Goal: Transaction & Acquisition: Book appointment/travel/reservation

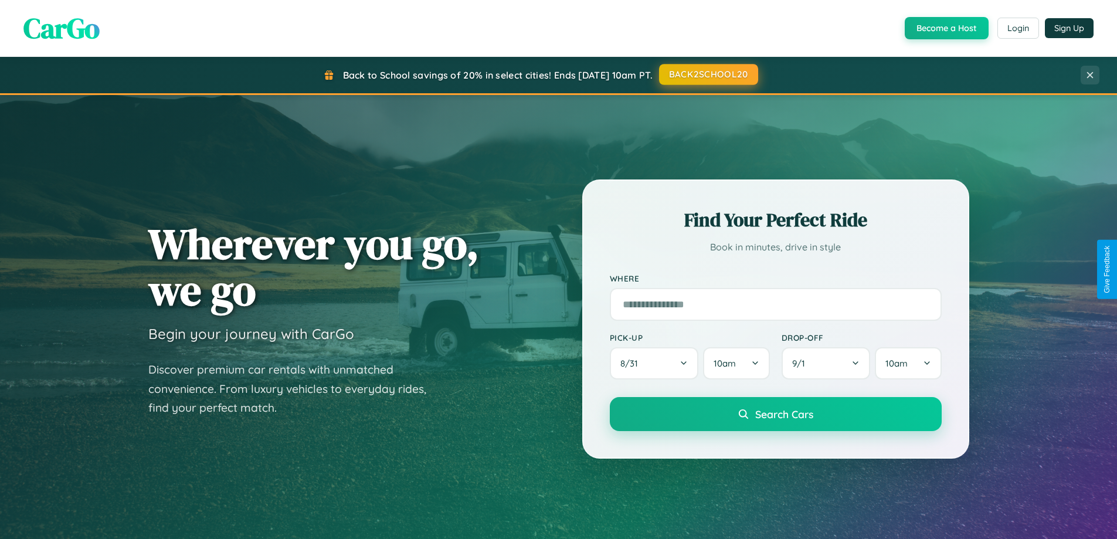
click at [708, 74] on button "BACK2SCHOOL20" at bounding box center [708, 74] width 99 height 21
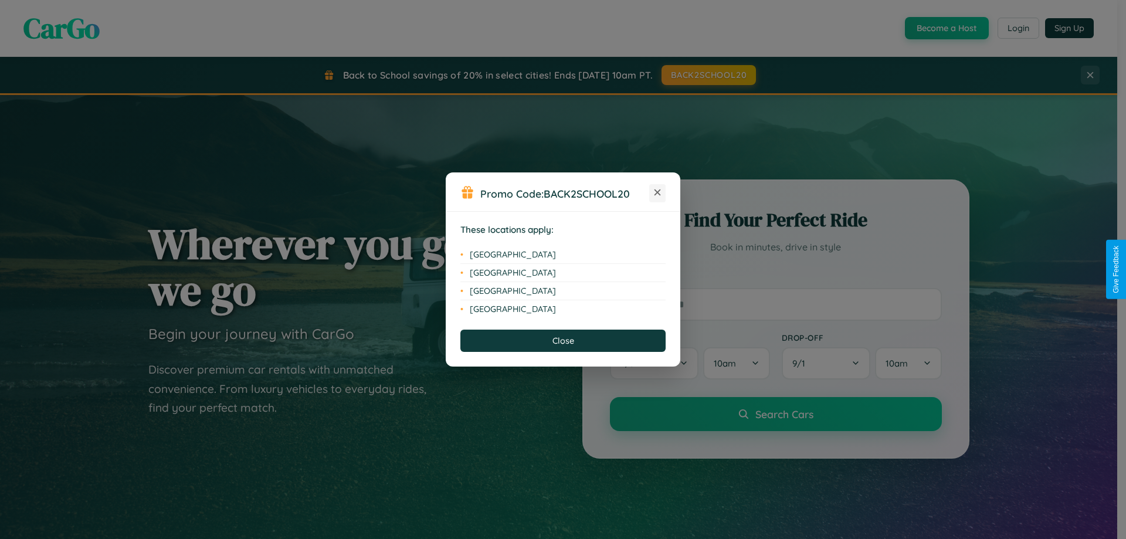
click at [657, 193] on icon at bounding box center [657, 192] width 6 height 6
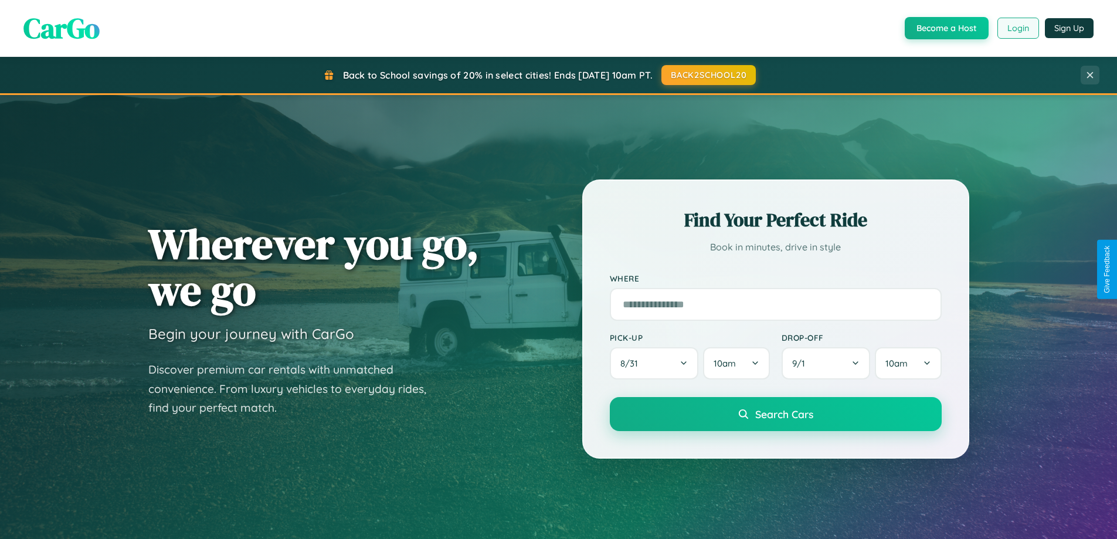
click at [1017, 28] on button "Login" at bounding box center [1019, 28] width 42 height 21
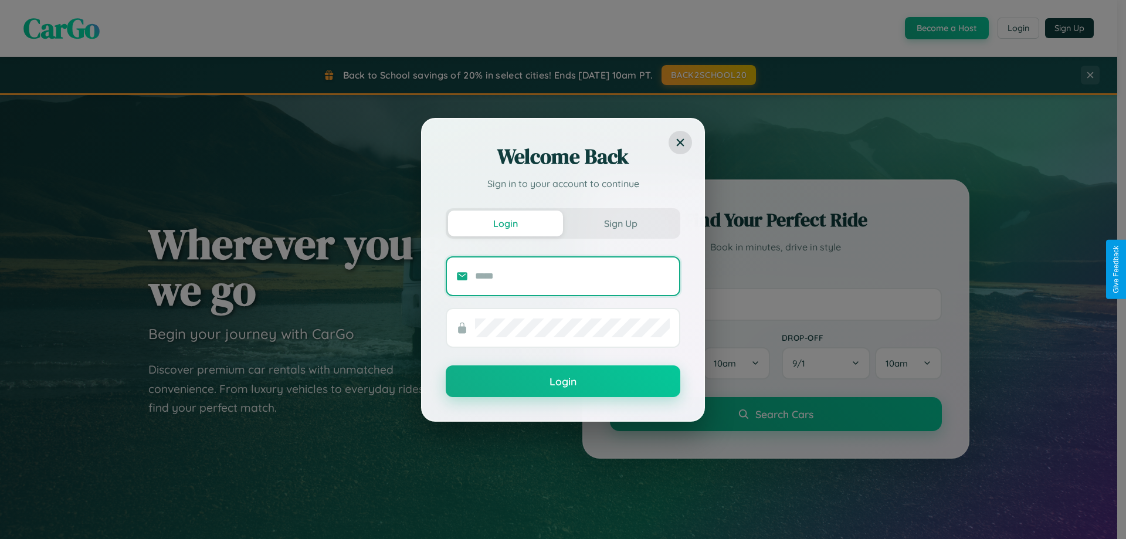
click at [572, 276] on input "text" at bounding box center [572, 276] width 195 height 19
type input "**********"
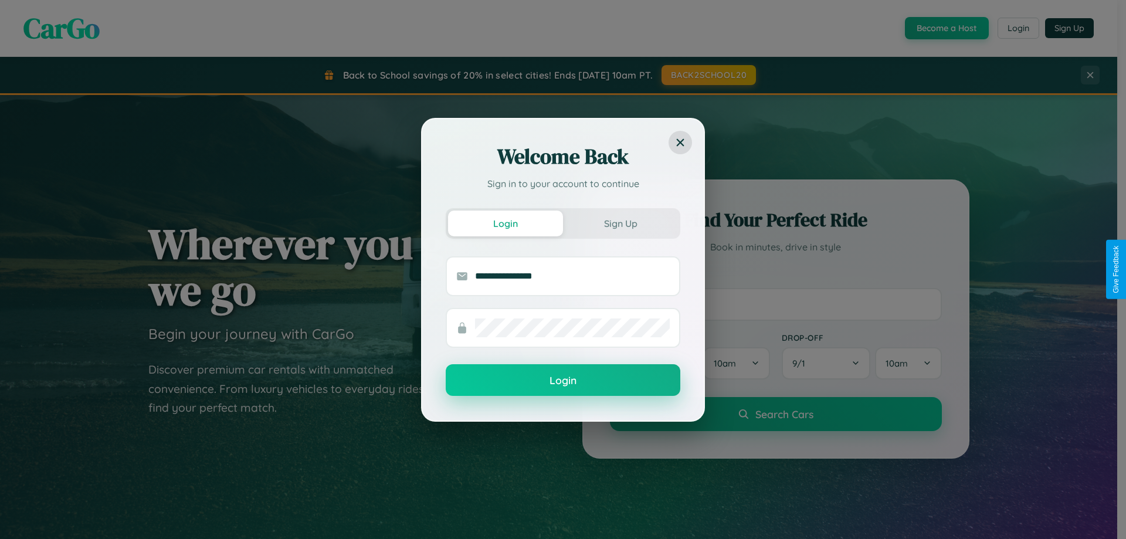
click at [563, 381] on button "Login" at bounding box center [563, 380] width 235 height 32
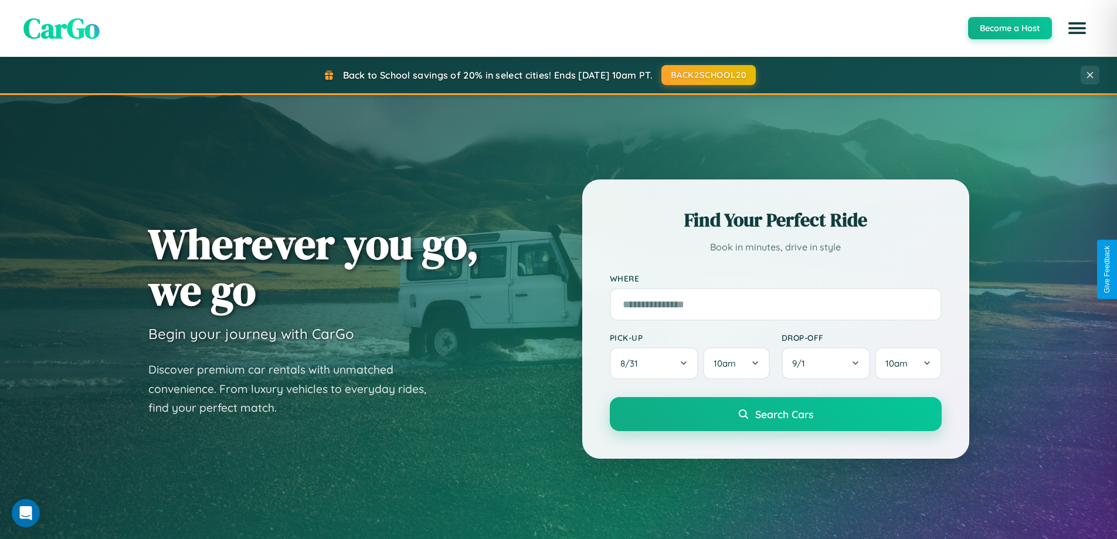
scroll to position [506, 0]
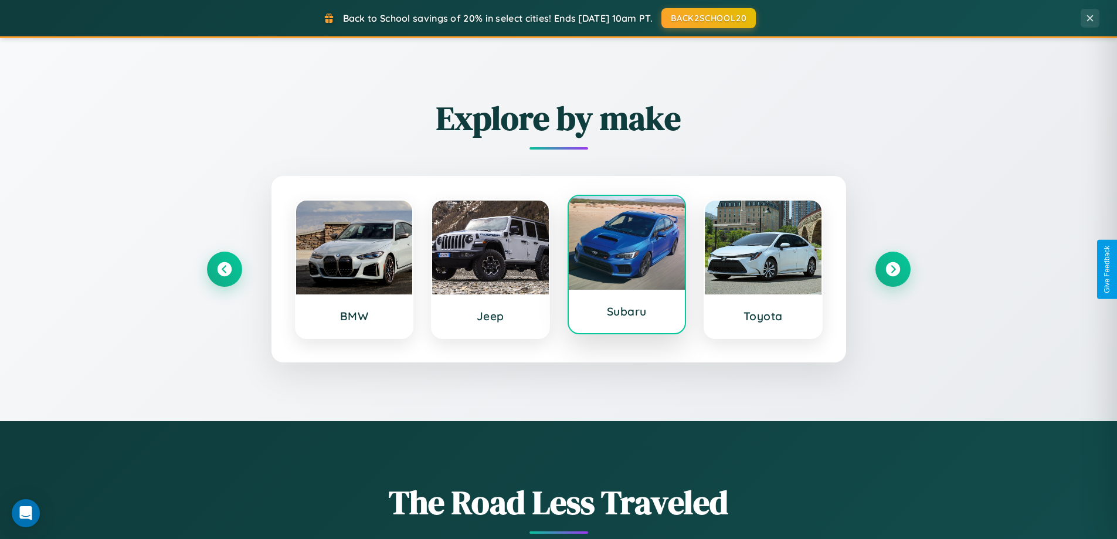
click at [626, 269] on div at bounding box center [627, 243] width 117 height 94
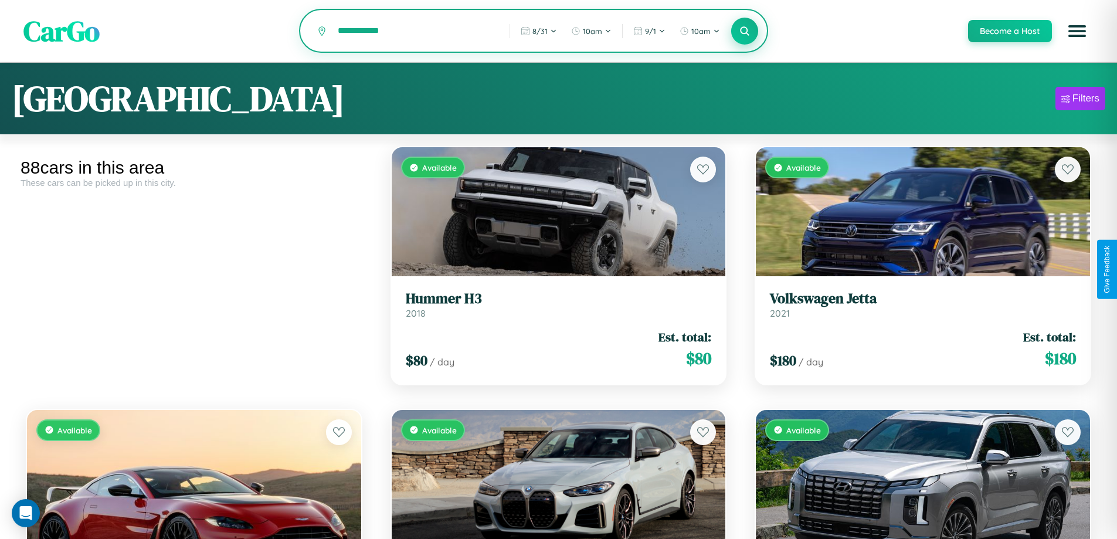
type input "**********"
click at [744, 32] on icon at bounding box center [745, 30] width 11 height 11
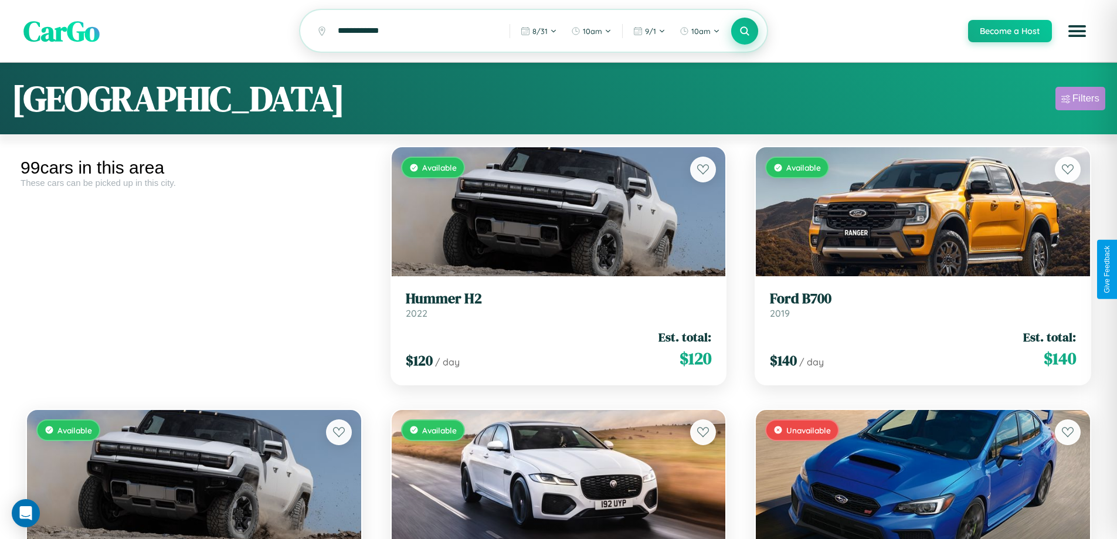
click at [1080, 100] on div "Filters" at bounding box center [1086, 99] width 27 height 12
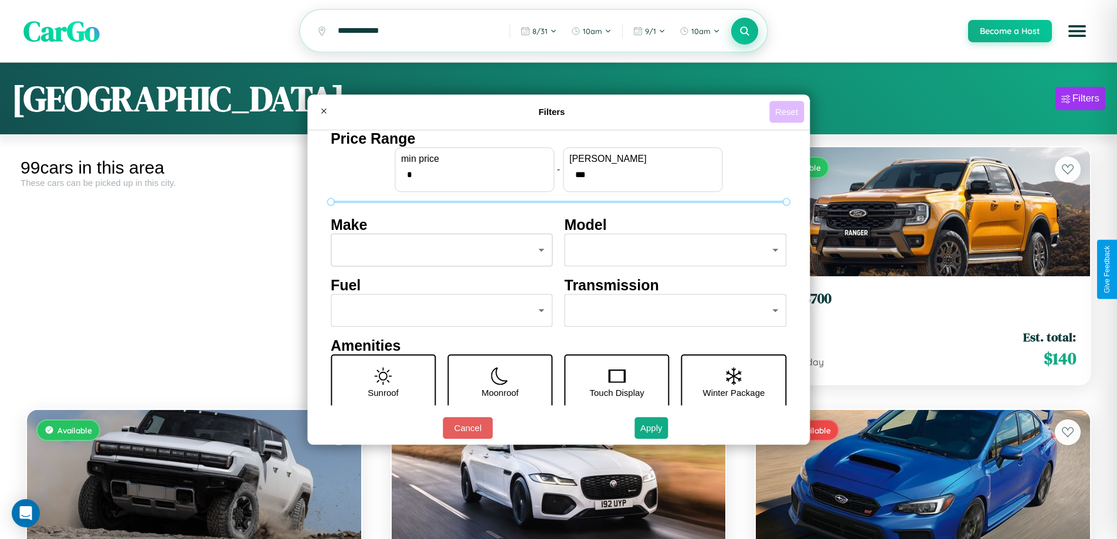
click at [788, 111] on button "Reset" at bounding box center [786, 112] width 35 height 22
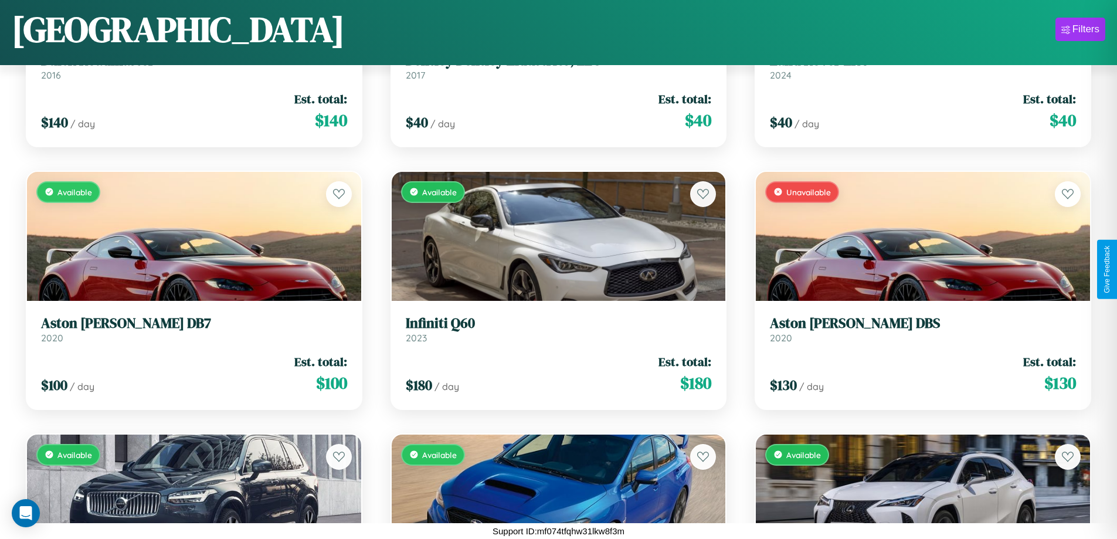
scroll to position [4453, 0]
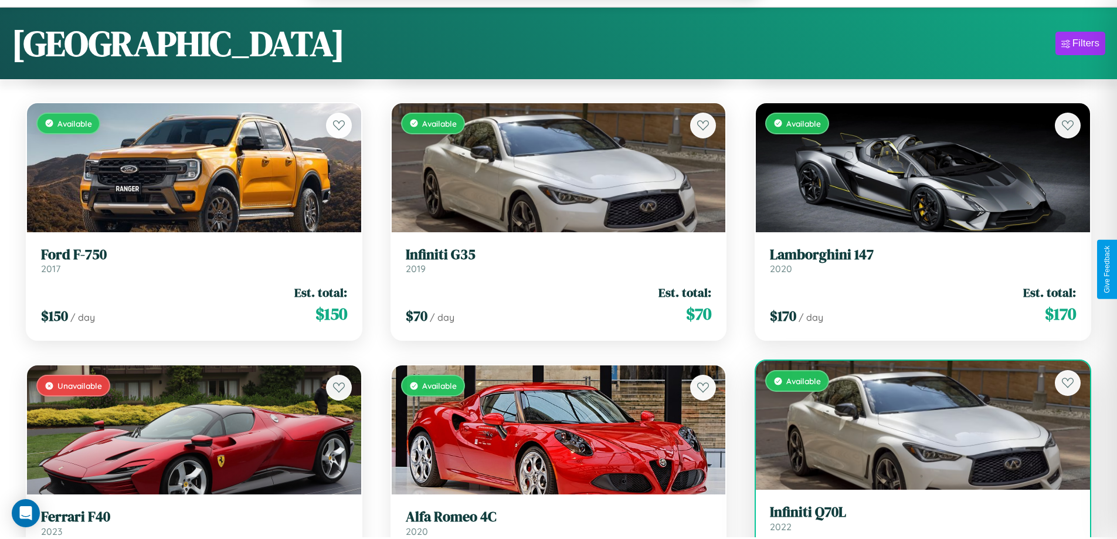
click at [915, 524] on link "Infiniti Q70L 2022" at bounding box center [923, 518] width 306 height 29
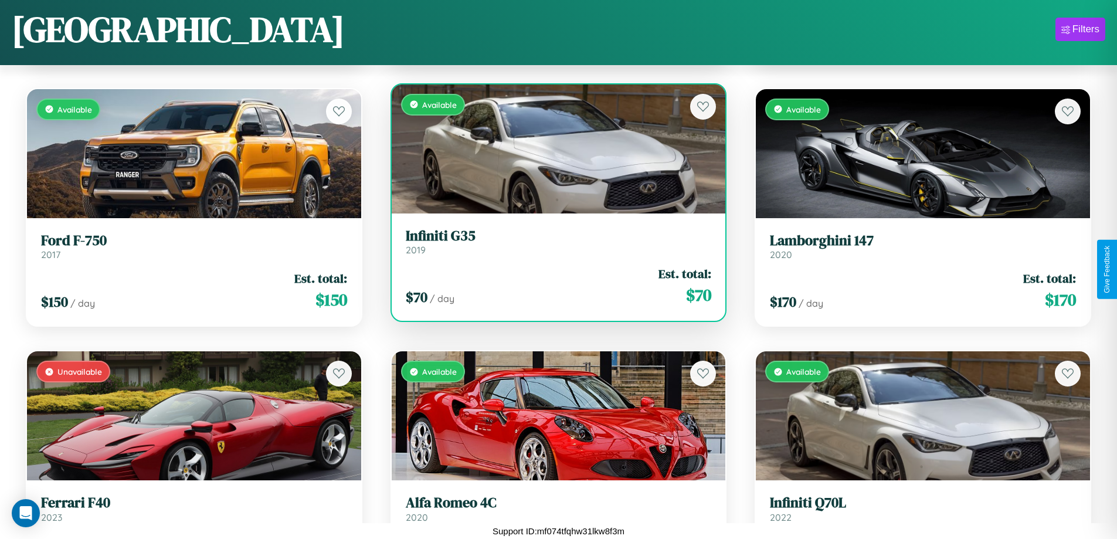
scroll to position [5154, 0]
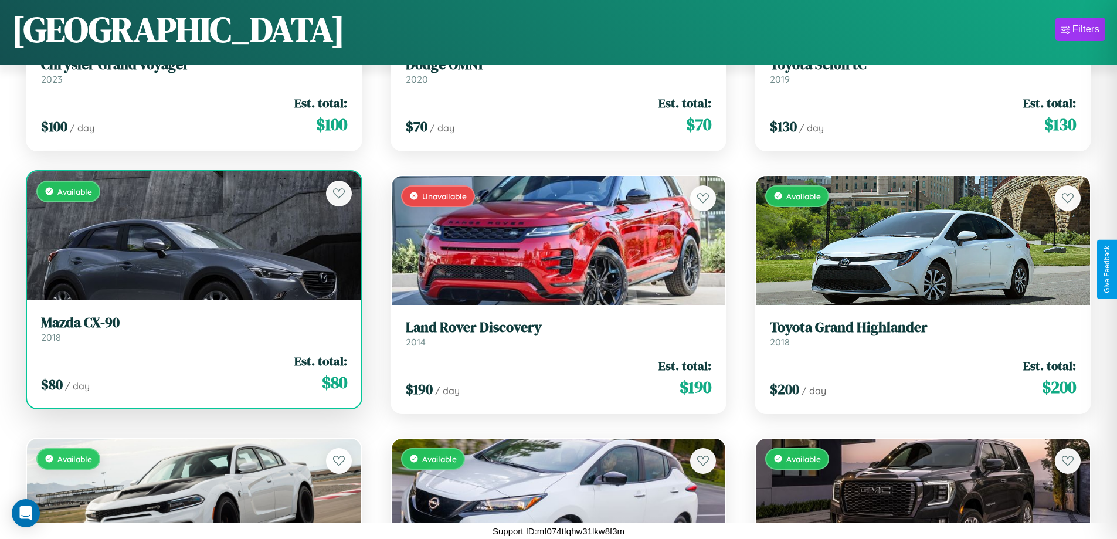
click at [192, 240] on div "Available" at bounding box center [194, 235] width 334 height 129
click at [192, 235] on div "Available" at bounding box center [194, 235] width 334 height 129
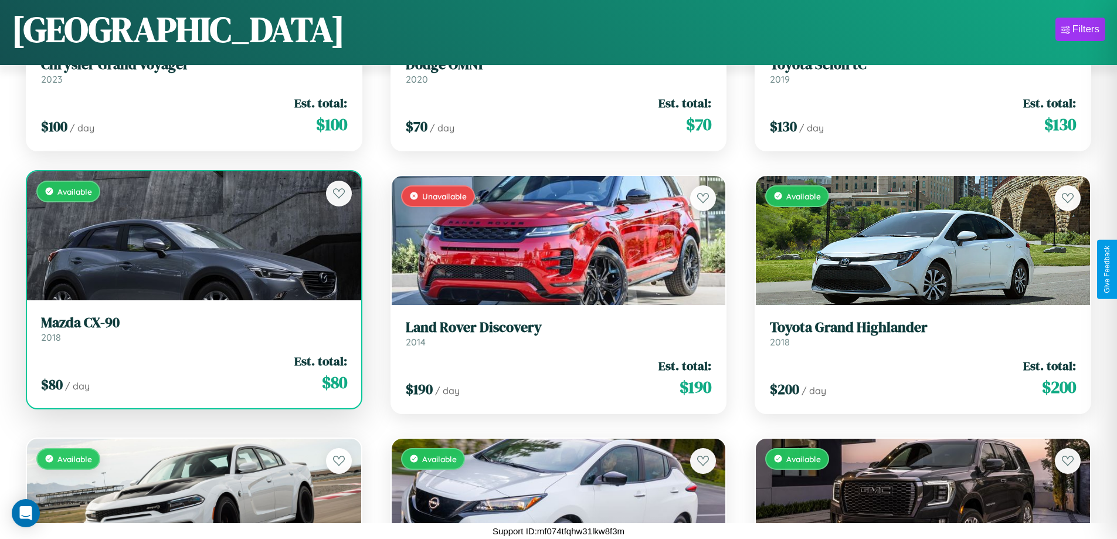
click at [192, 235] on div "Available" at bounding box center [194, 235] width 334 height 129
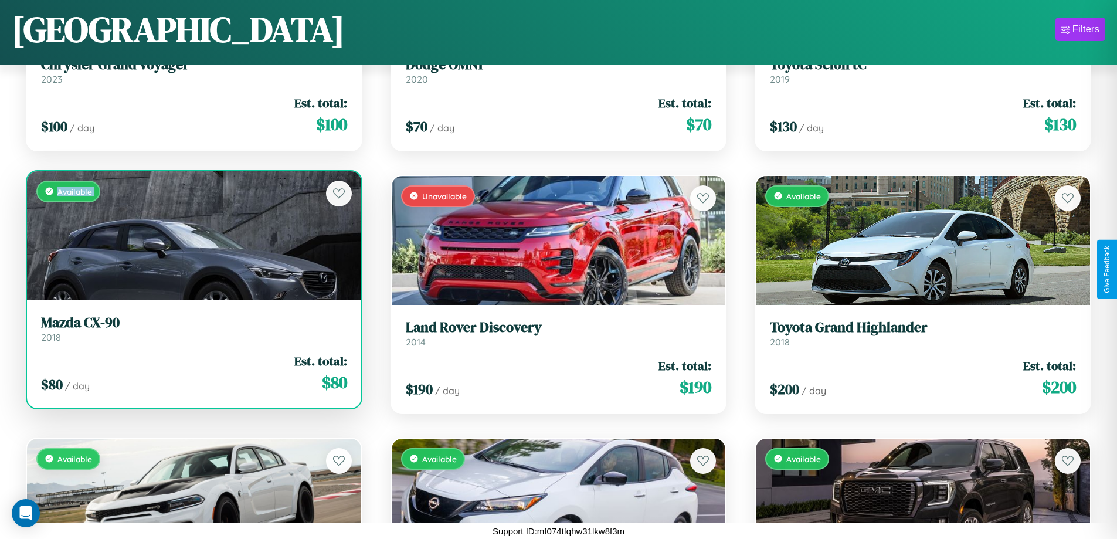
click at [192, 235] on div "Available" at bounding box center [194, 235] width 334 height 129
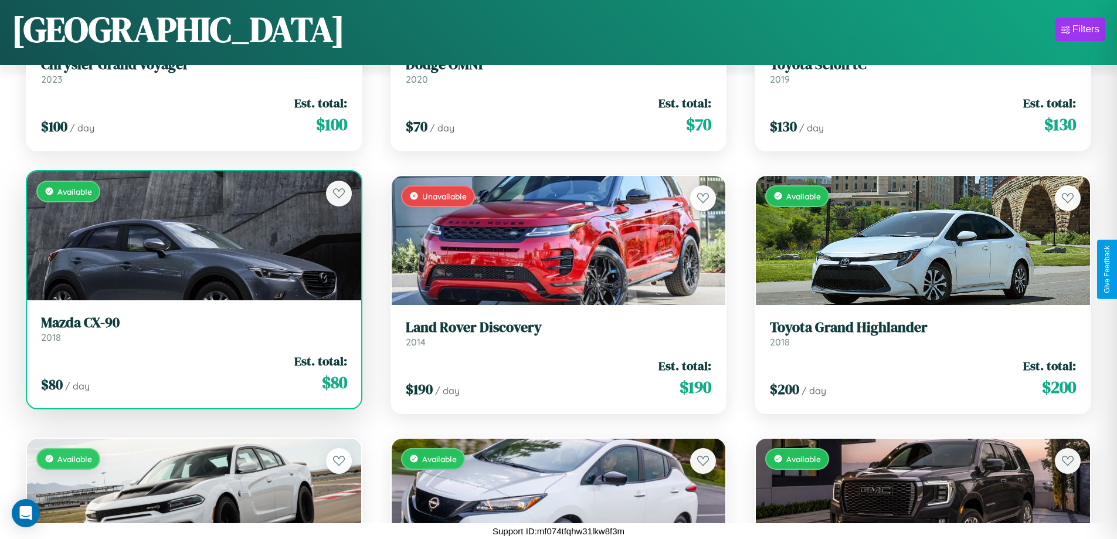
click at [192, 235] on div "Available" at bounding box center [194, 235] width 334 height 129
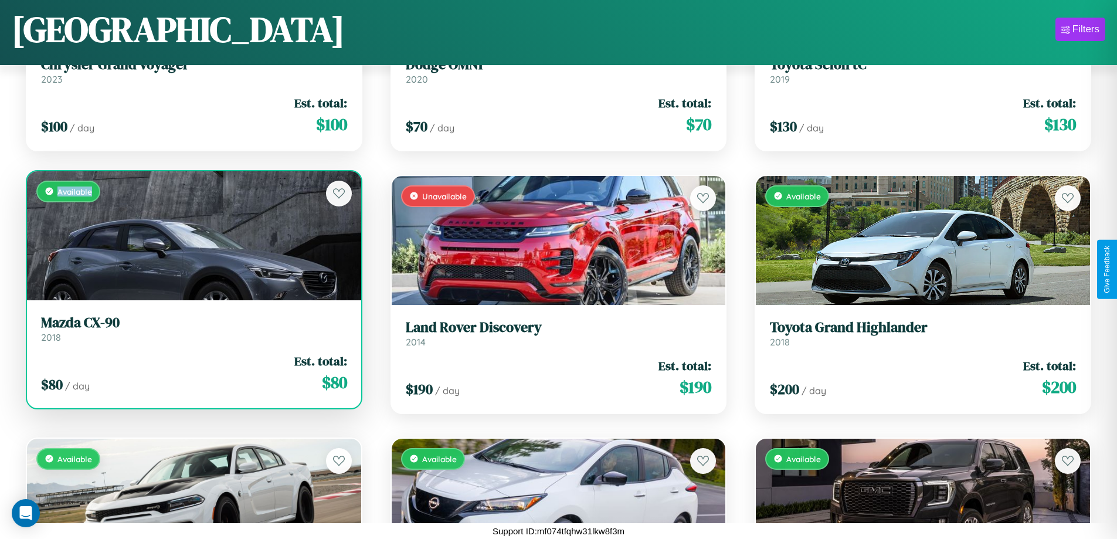
click at [192, 235] on div "Available" at bounding box center [194, 235] width 334 height 129
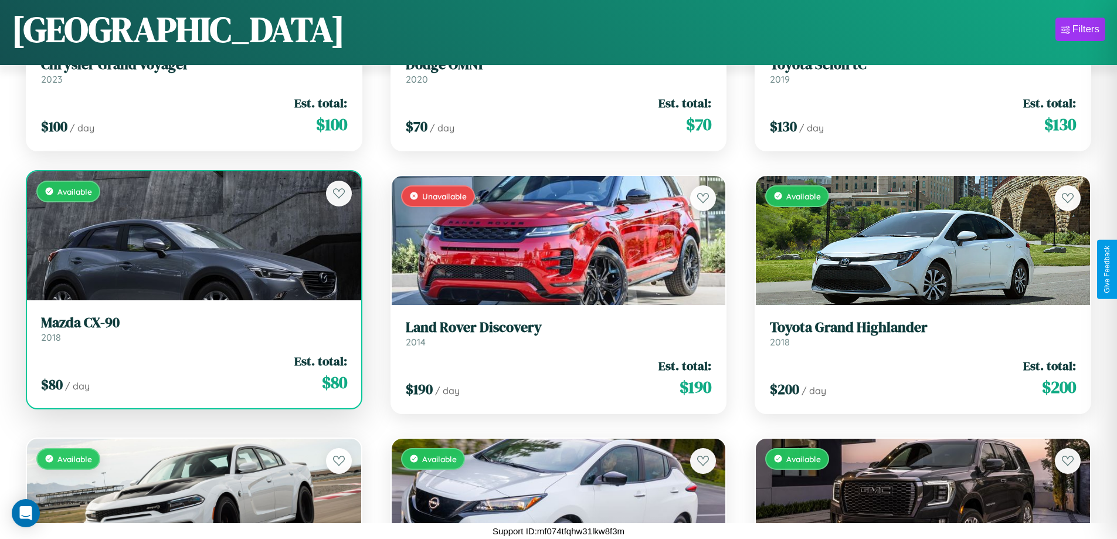
click at [192, 328] on h3 "Mazda CX-90" at bounding box center [194, 322] width 306 height 17
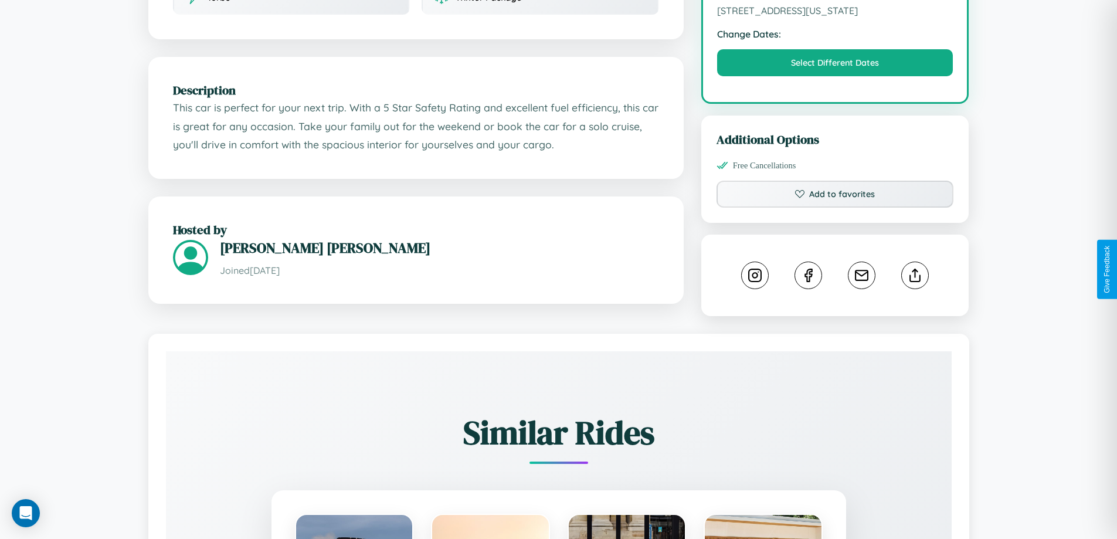
scroll to position [397, 0]
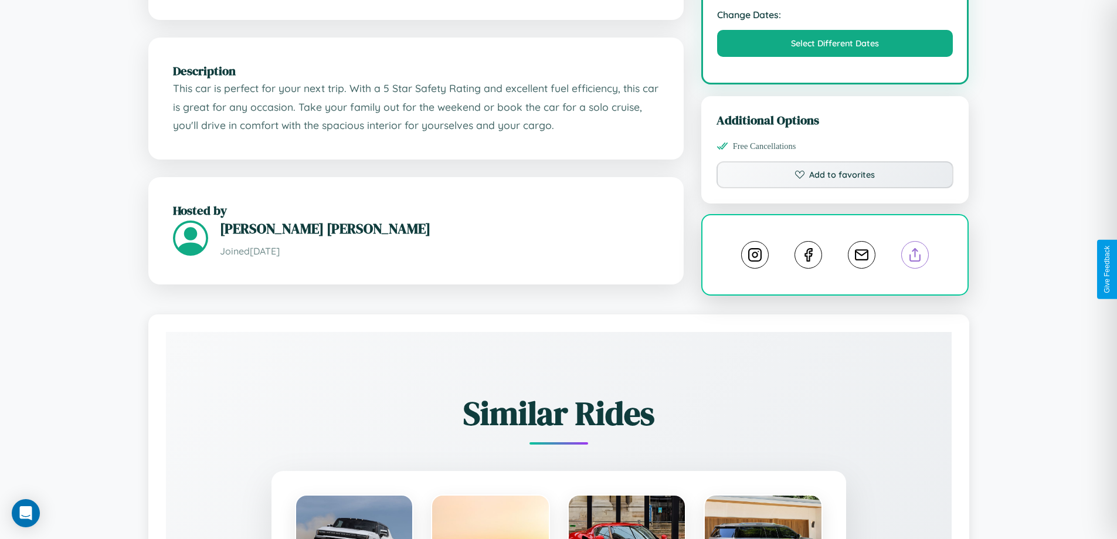
click at [915, 257] on line at bounding box center [915, 253] width 0 height 8
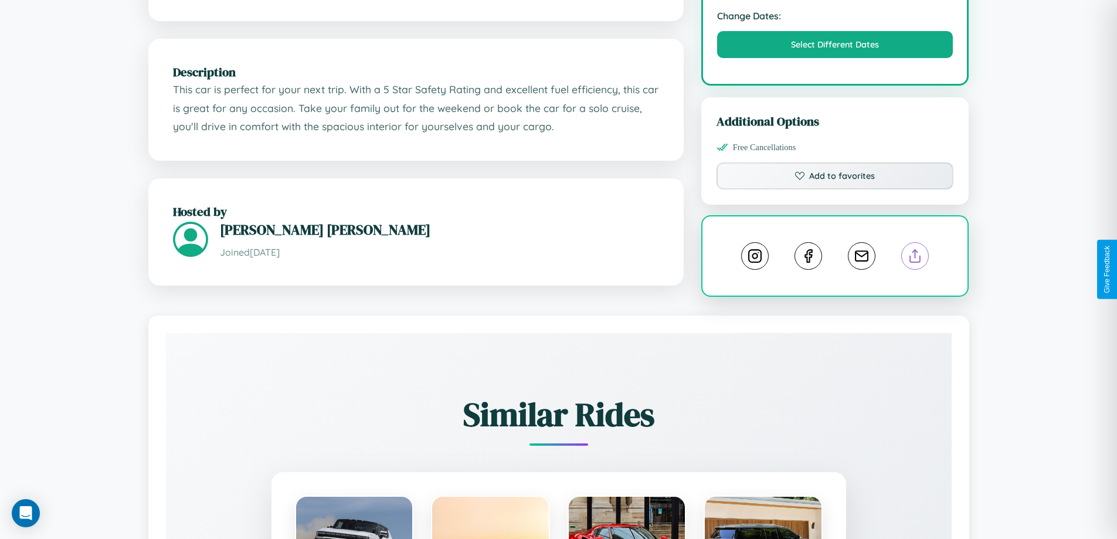
click at [915, 258] on line at bounding box center [915, 254] width 0 height 8
